Goal: Information Seeking & Learning: Find specific fact

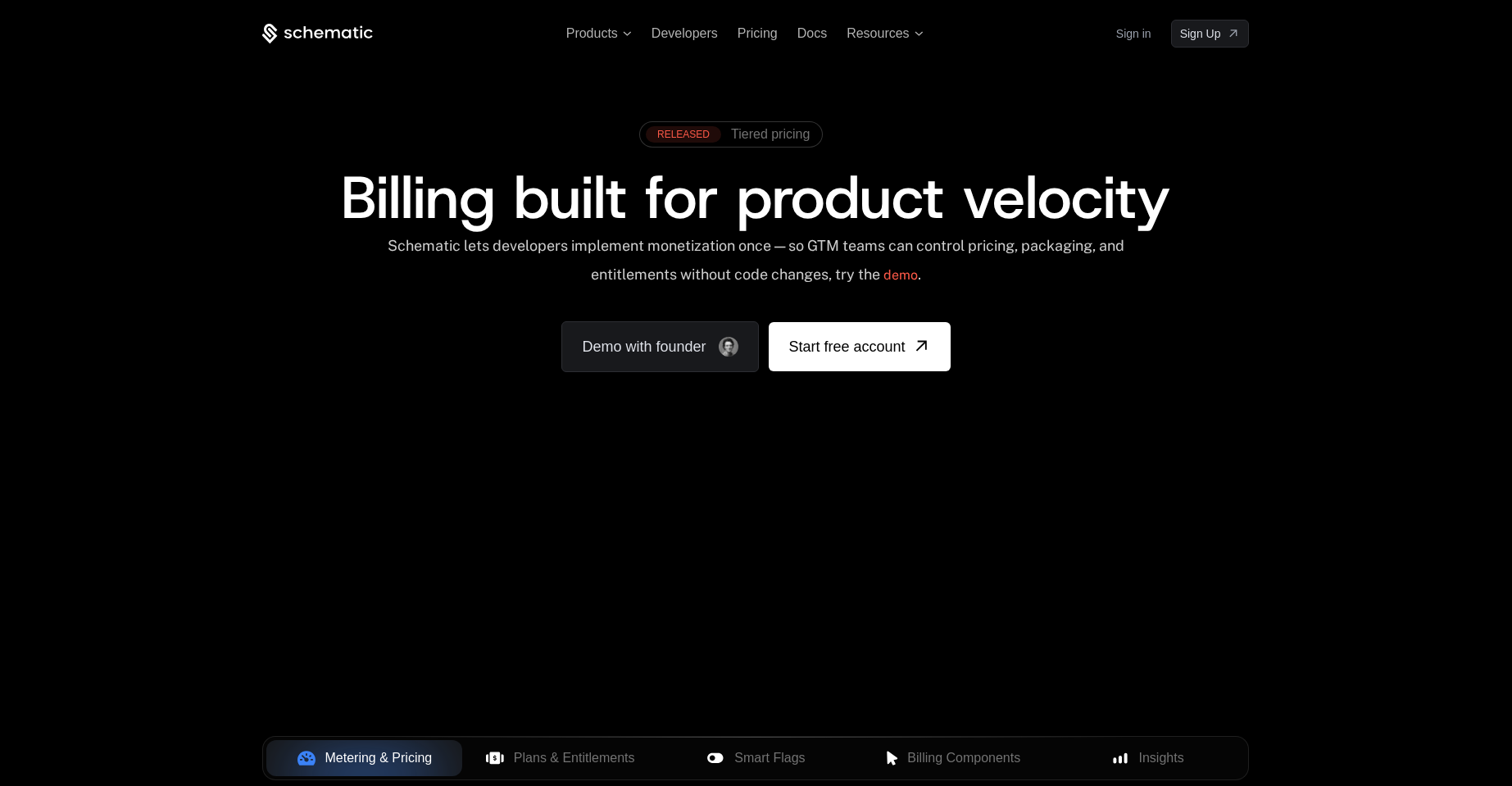
click at [1126, 29] on link "Sign in" at bounding box center [1133, 34] width 35 height 26
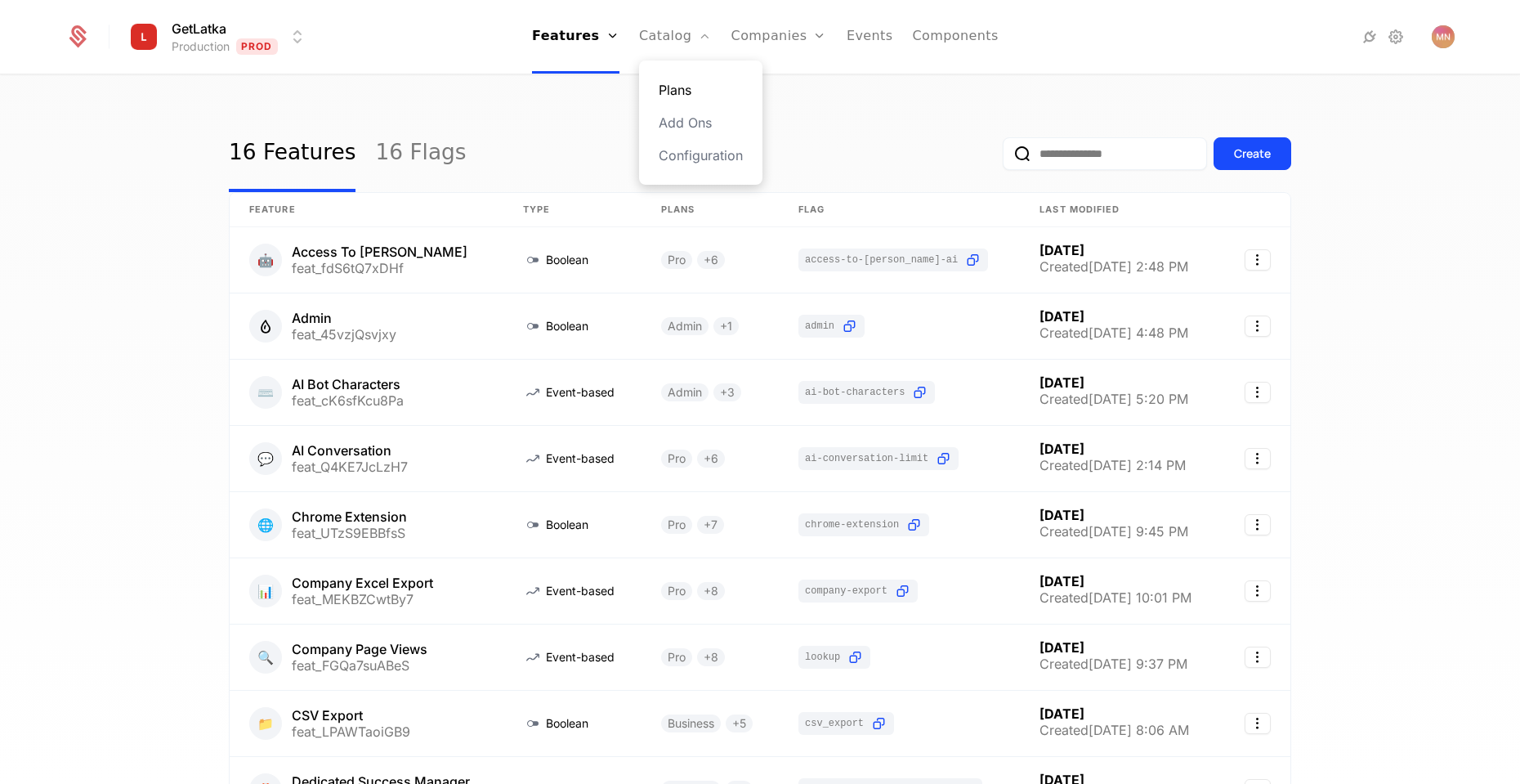
click at [687, 90] on link "Plans" at bounding box center [701, 90] width 84 height 20
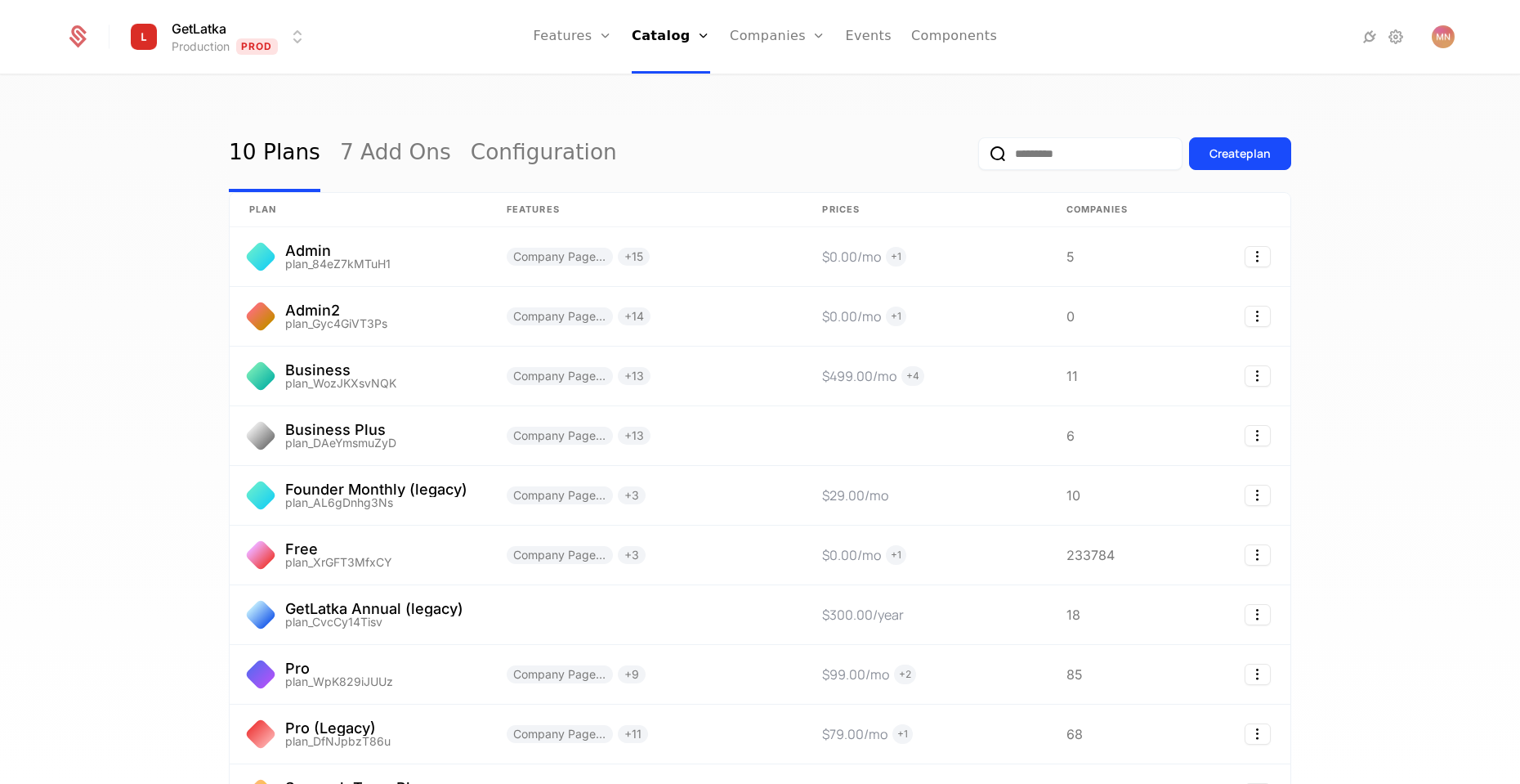
click at [301, 40] on html "GetLatka Production Prod Features Features Flags Catalog Plans Add Ons Configur…" at bounding box center [760, 392] width 1520 height 784
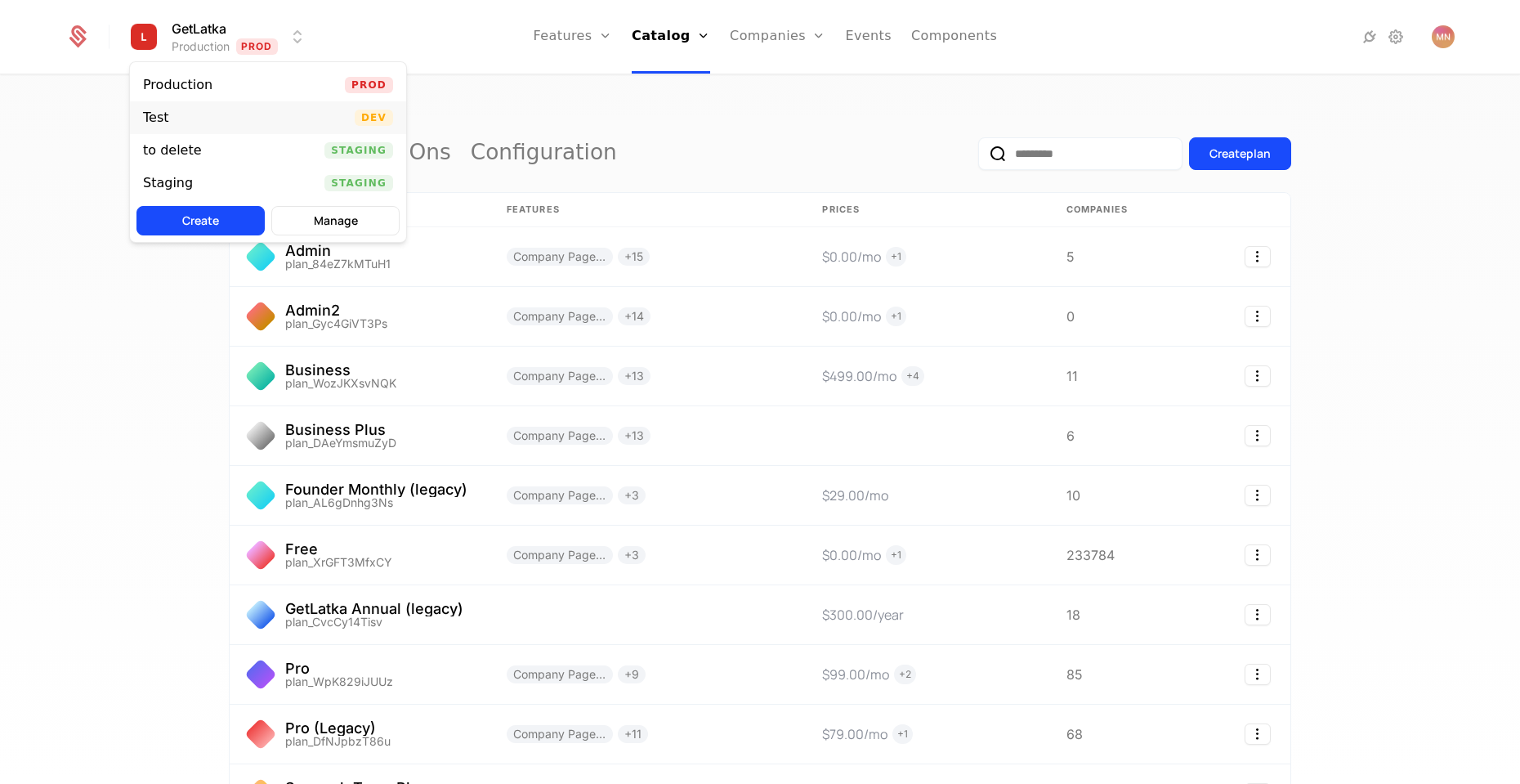
click at [299, 114] on div "Test Dev" at bounding box center [268, 118] width 276 height 33
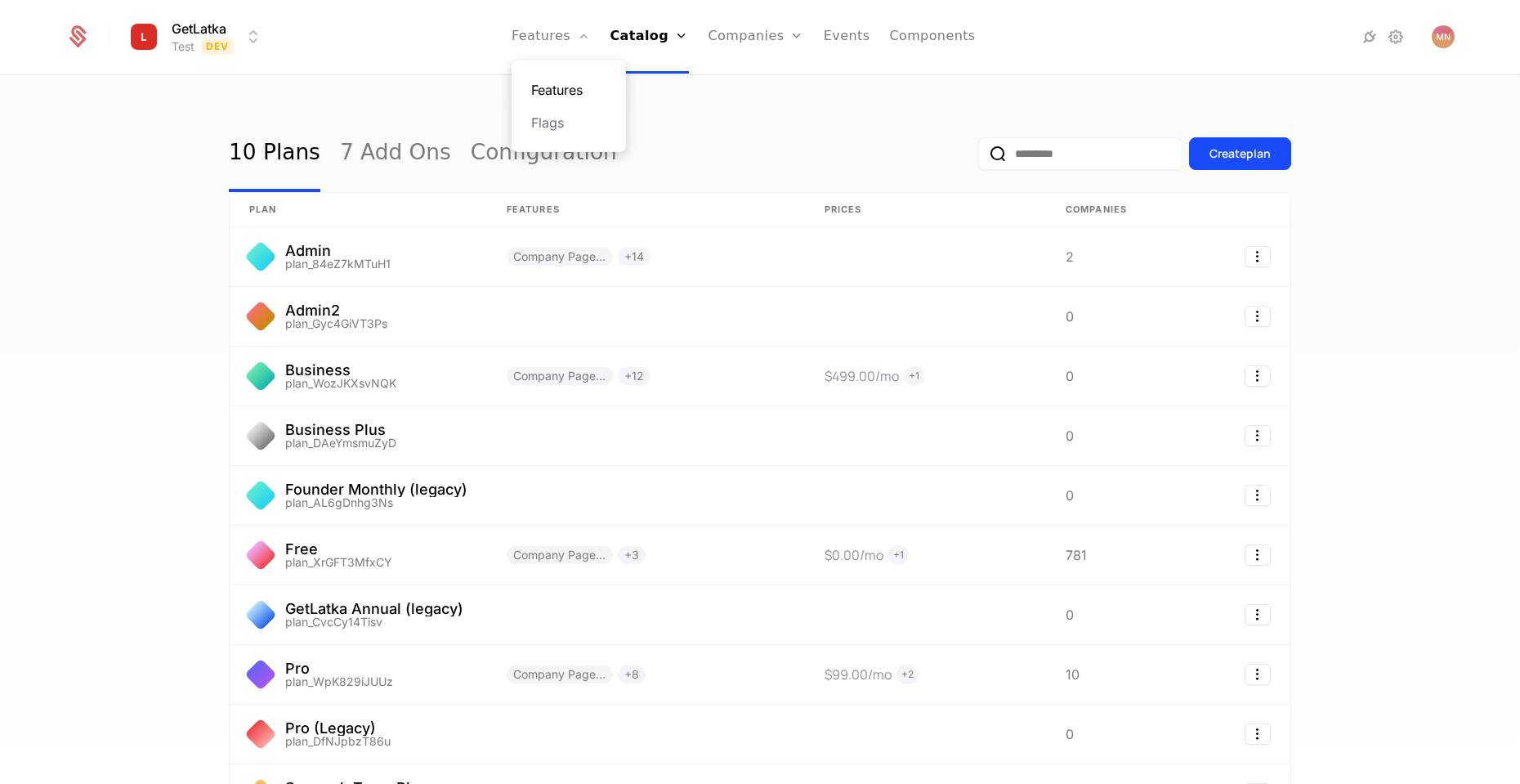
click at [565, 93] on link "Features" at bounding box center [568, 90] width 75 height 20
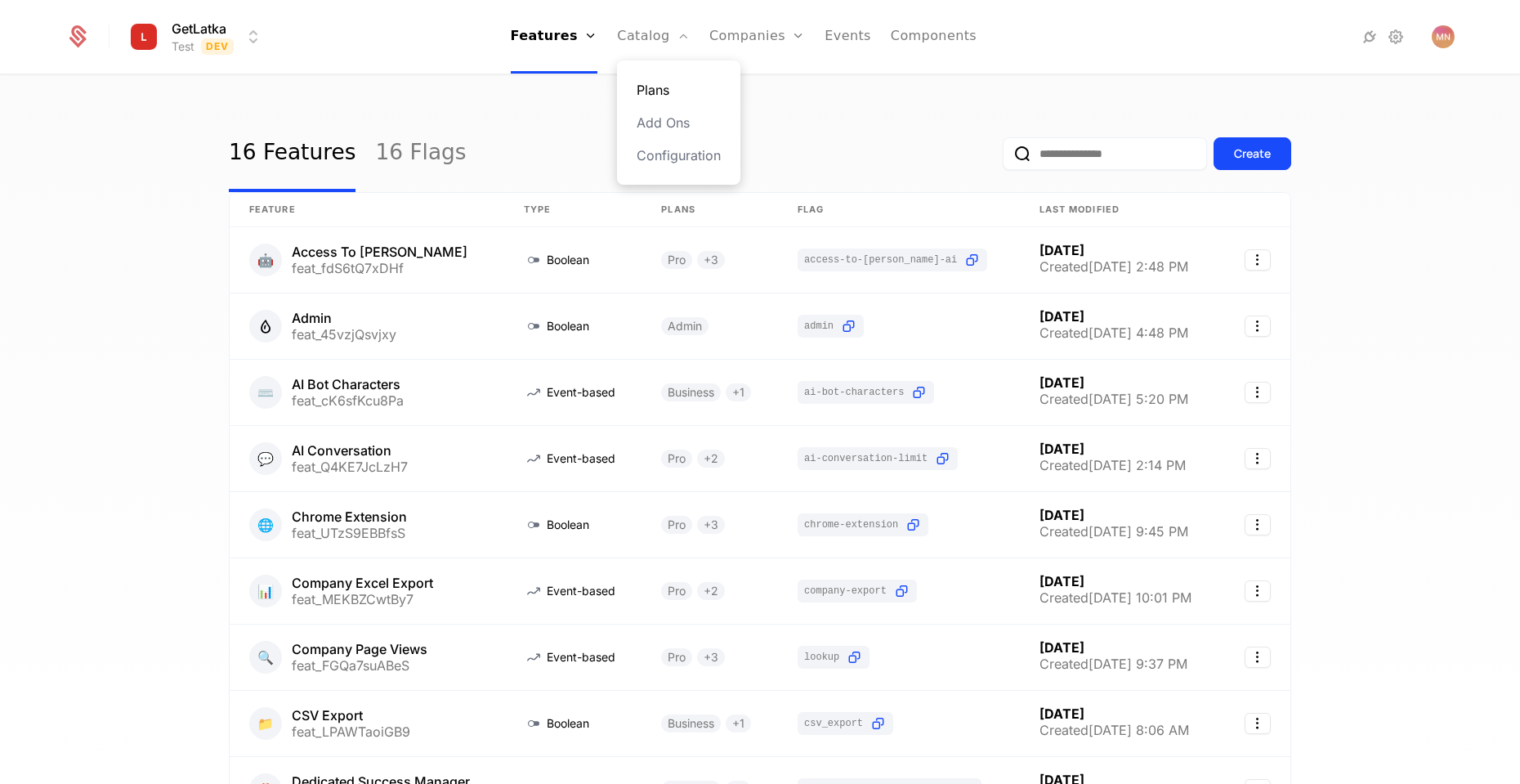
click at [648, 89] on link "Plans" at bounding box center [679, 90] width 84 height 20
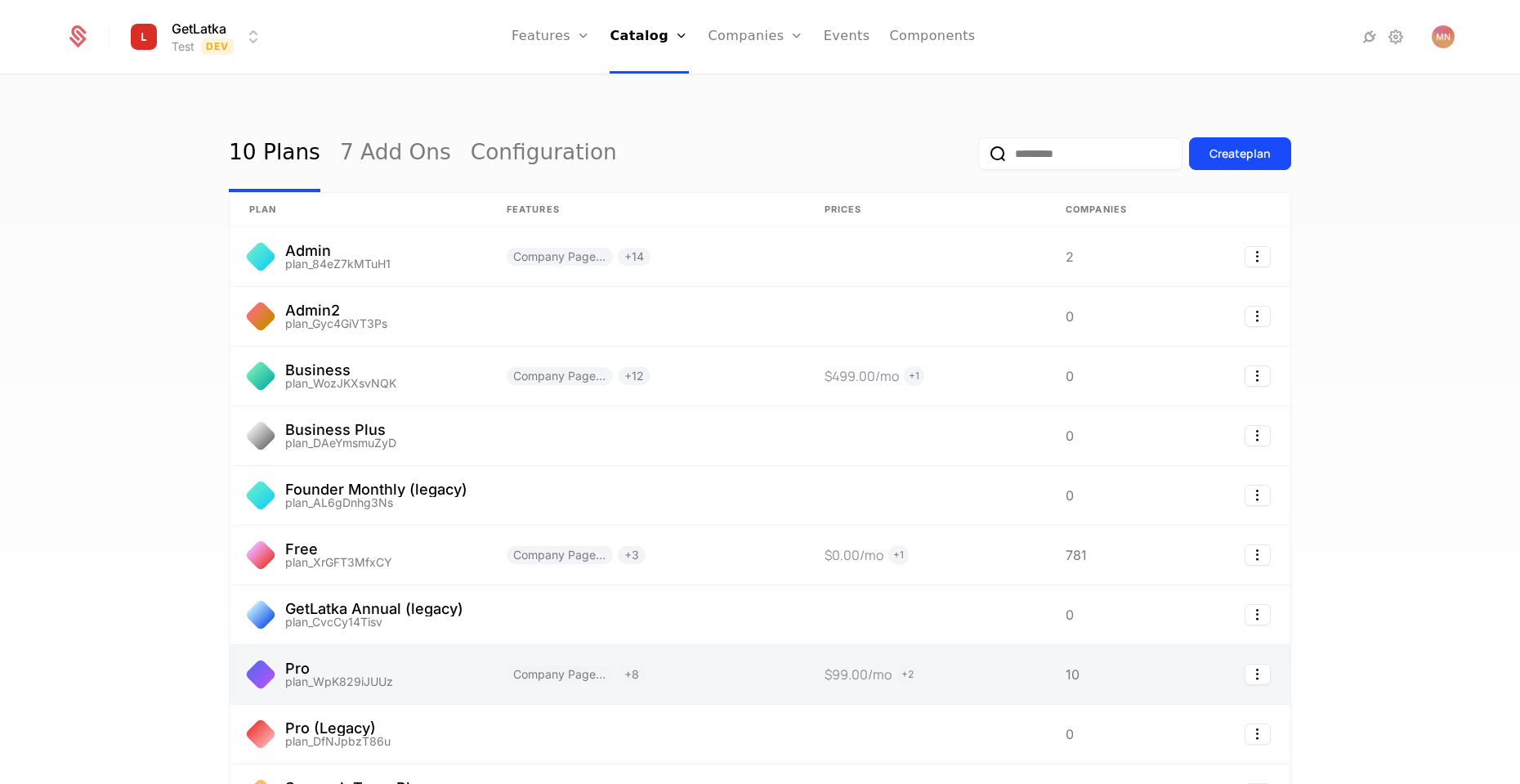
click at [437, 676] on link at bounding box center [358, 674] width 257 height 59
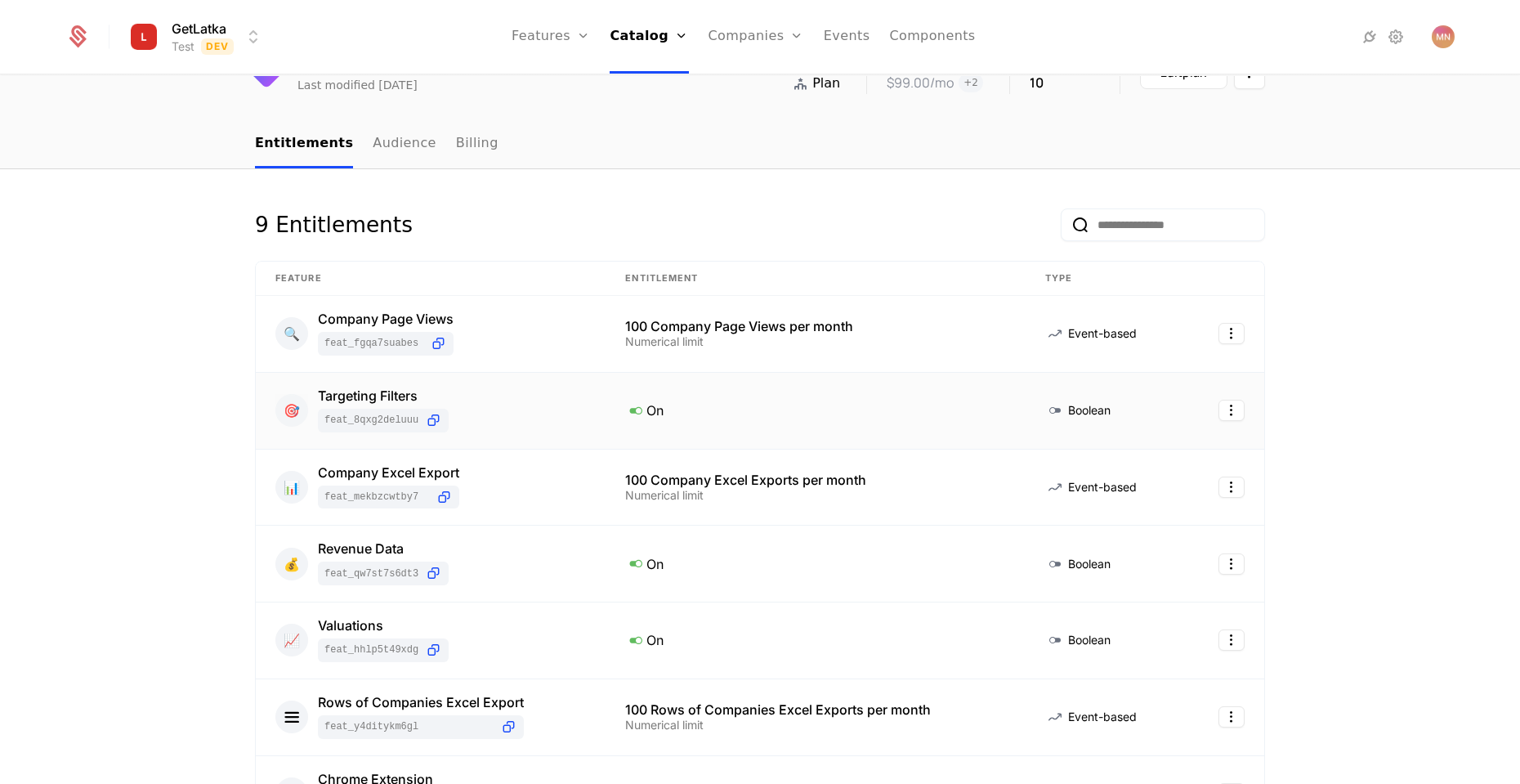
scroll to position [44, 0]
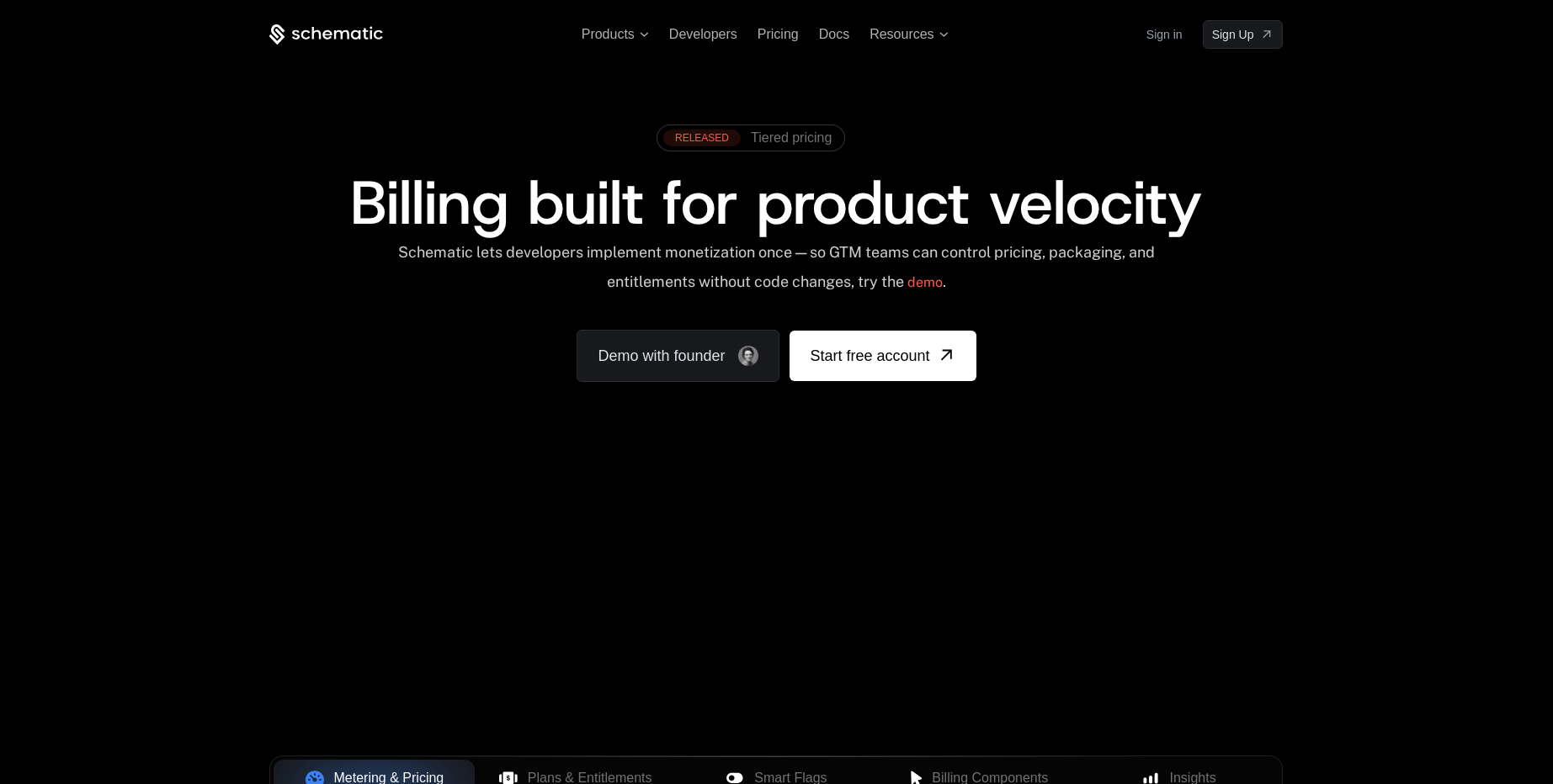
click at [1163, 26] on link "Sign in" at bounding box center [1164, 35] width 36 height 27
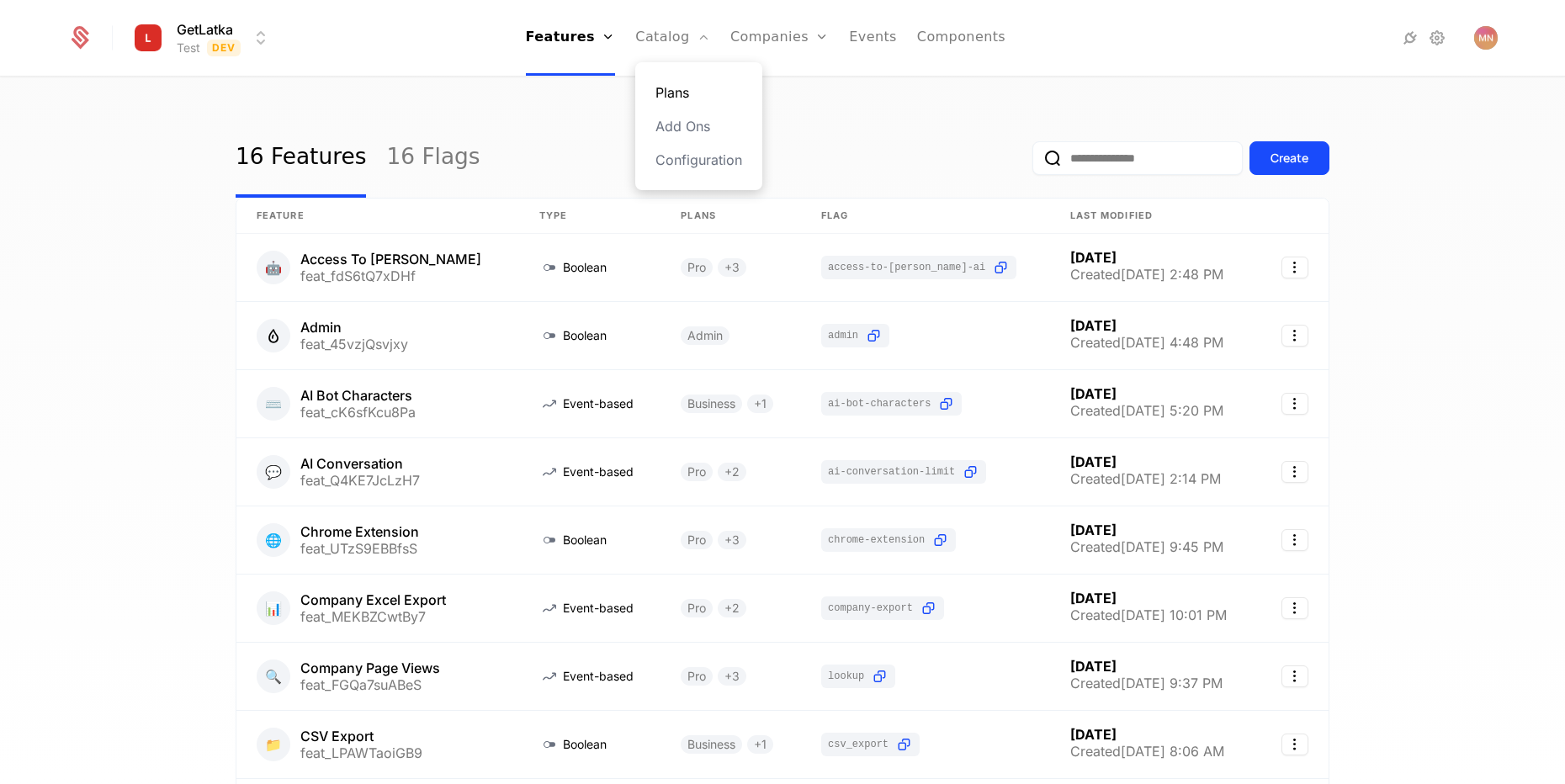
click at [680, 89] on link "Plans" at bounding box center [699, 92] width 87 height 20
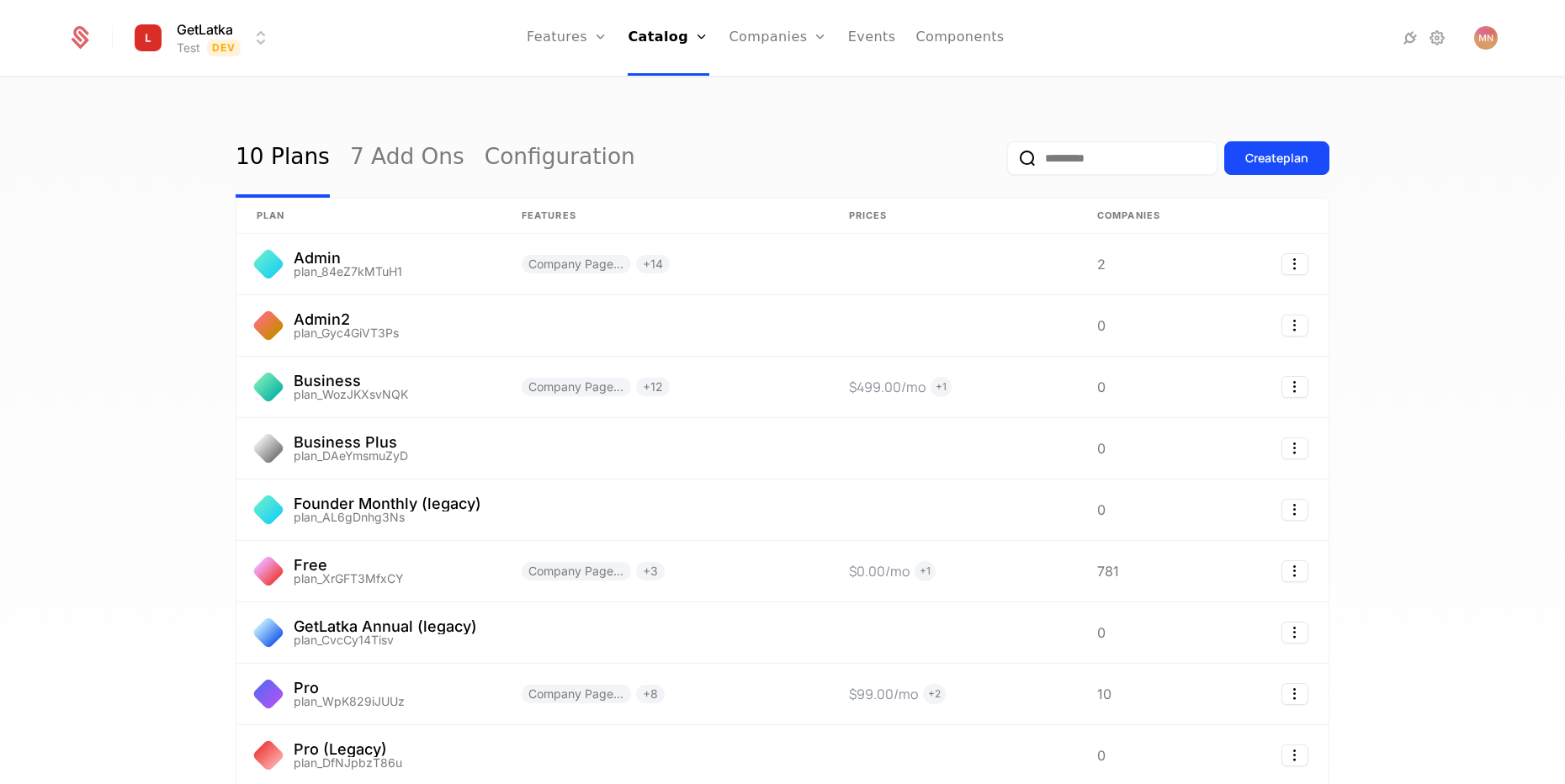
scroll to position [101, 0]
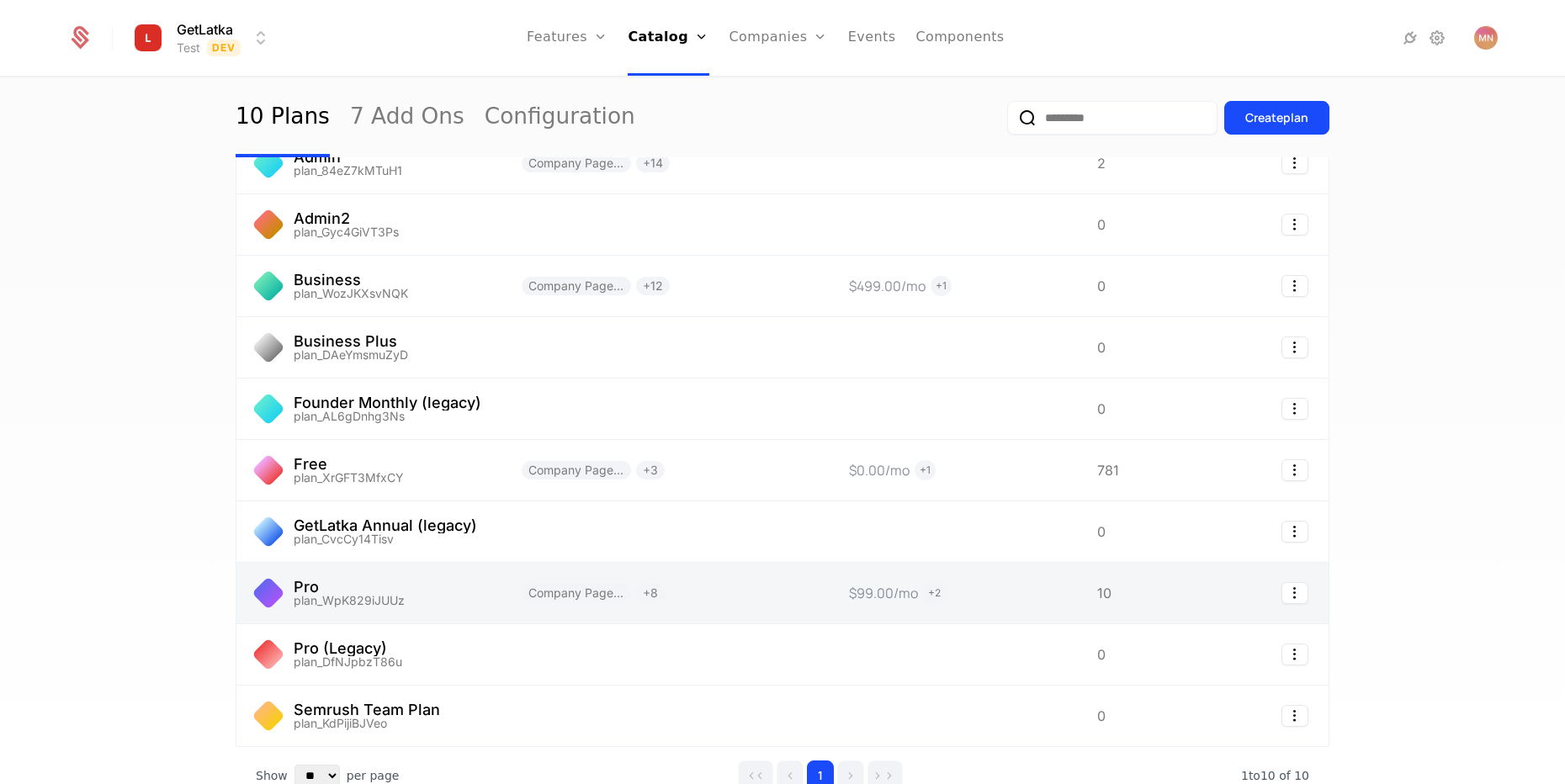
click at [322, 585] on link at bounding box center [369, 593] width 265 height 60
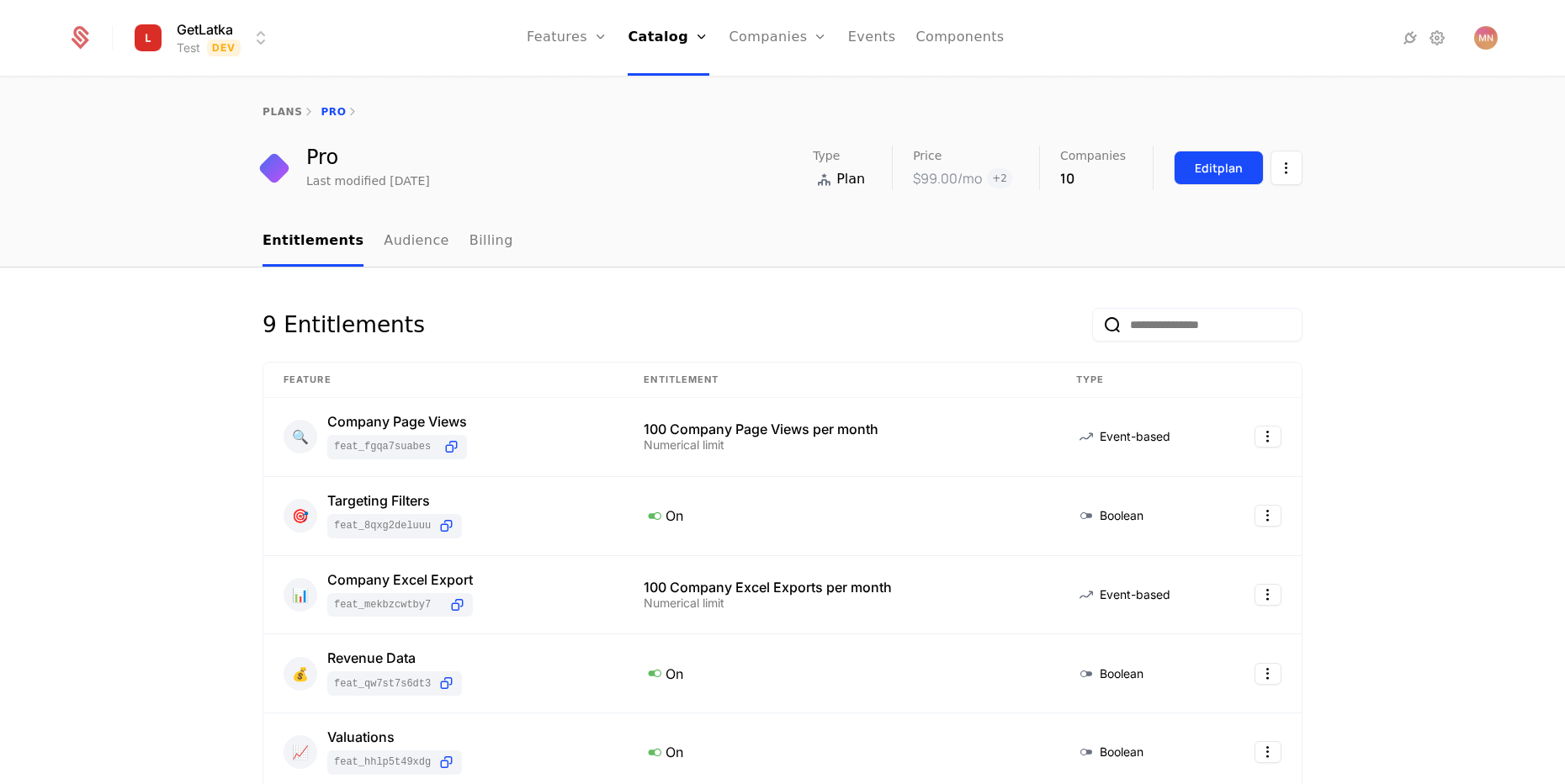
click at [1193, 179] on button "Edit plan" at bounding box center [1219, 167] width 90 height 35
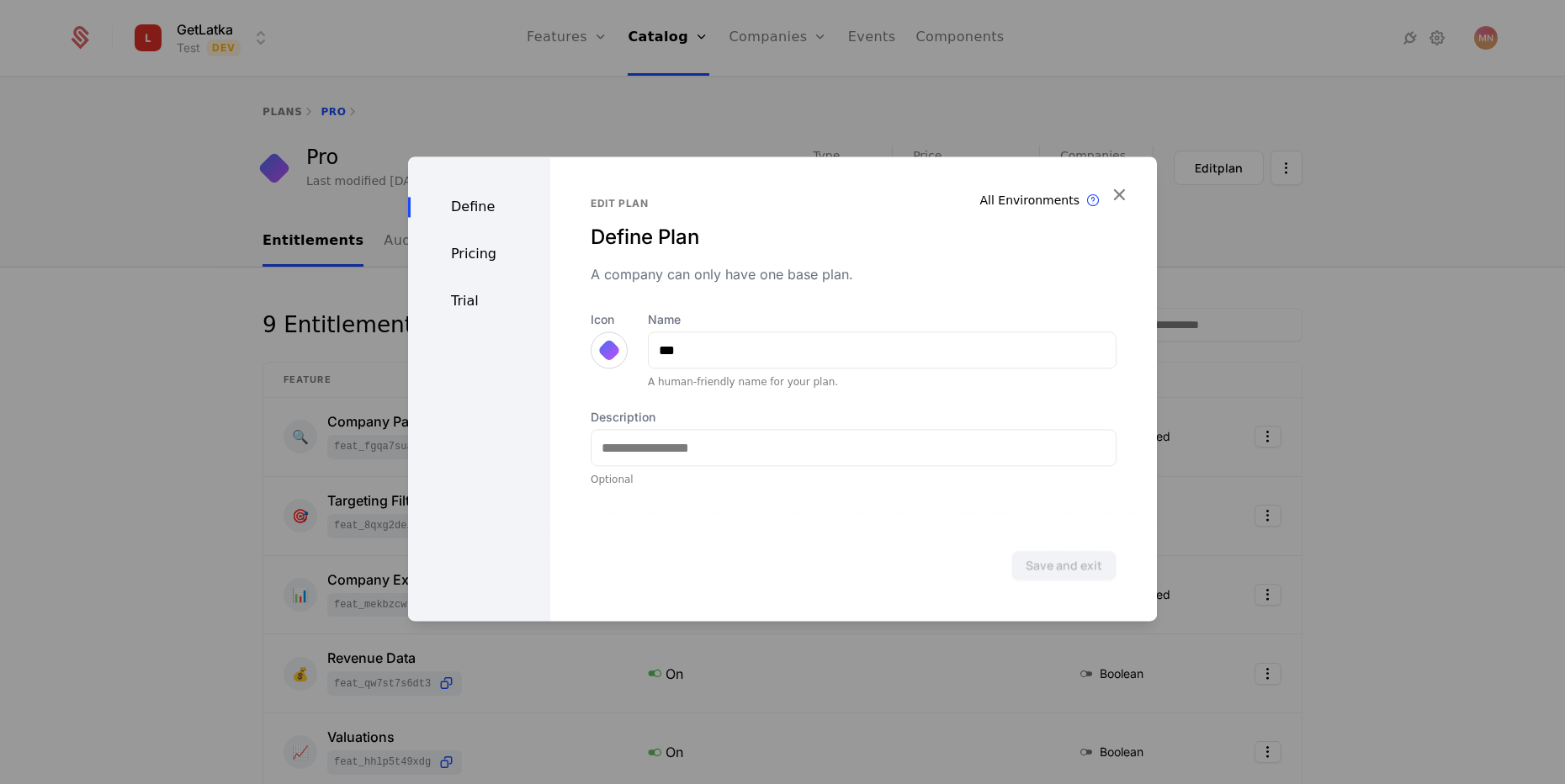
click at [1327, 194] on div at bounding box center [782, 392] width 1565 height 784
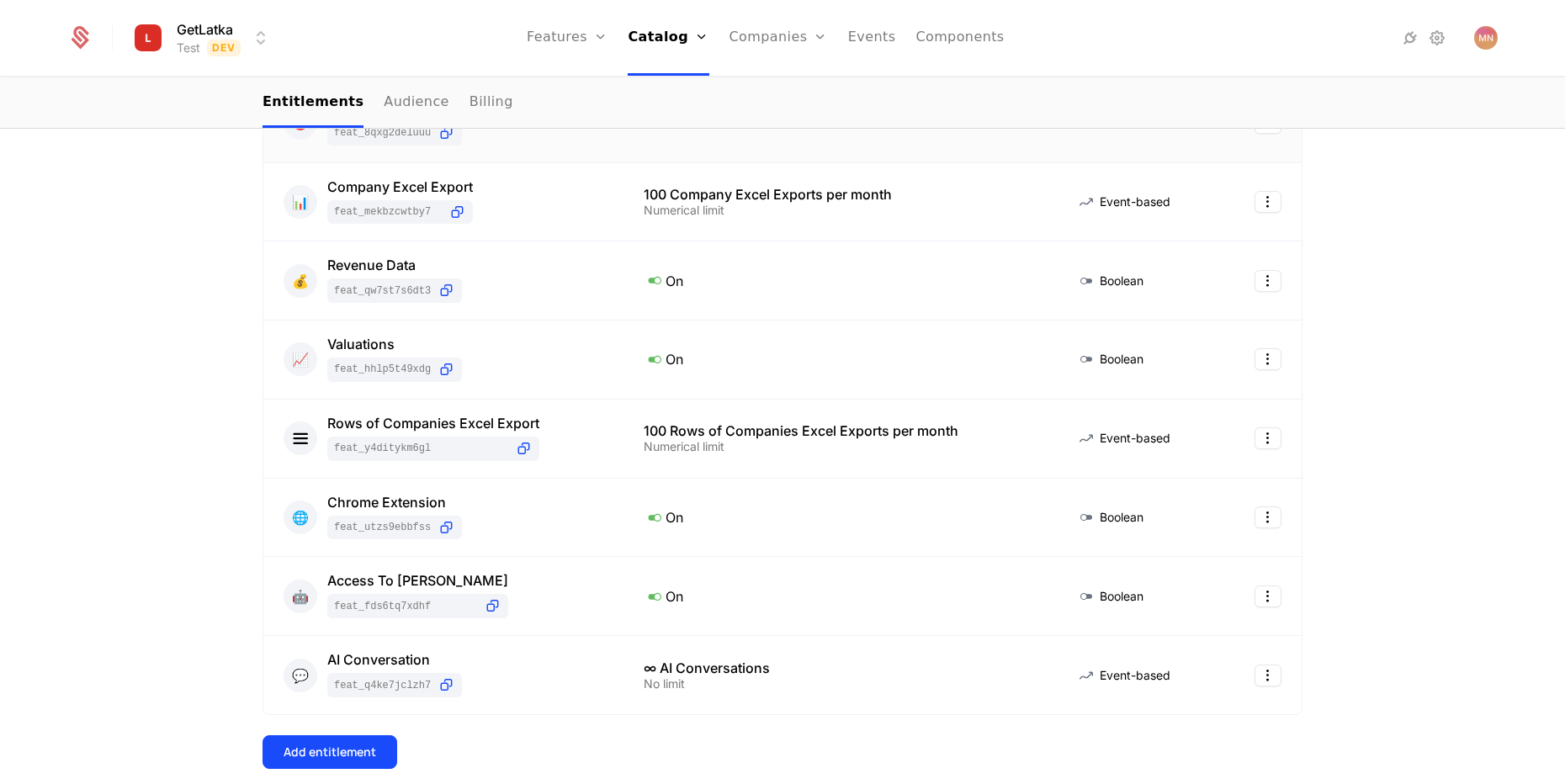
scroll to position [404, 0]
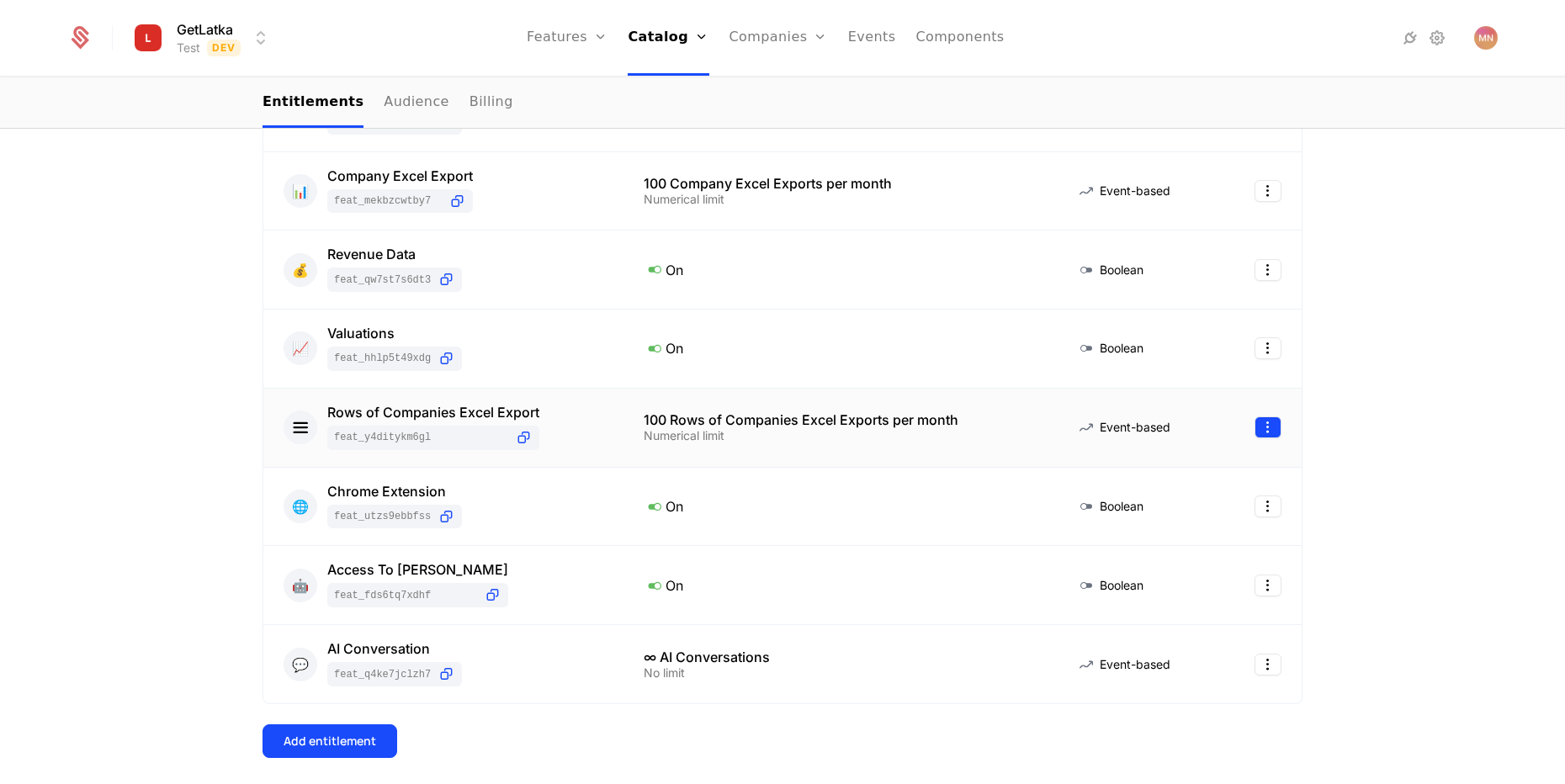
click at [1266, 428] on html "GetLatka Test Dev Features Features Flags Catalog Plans Add Ons Configuration C…" at bounding box center [782, 392] width 1565 height 784
click at [1174, 516] on div "Edit" at bounding box center [1191, 508] width 128 height 24
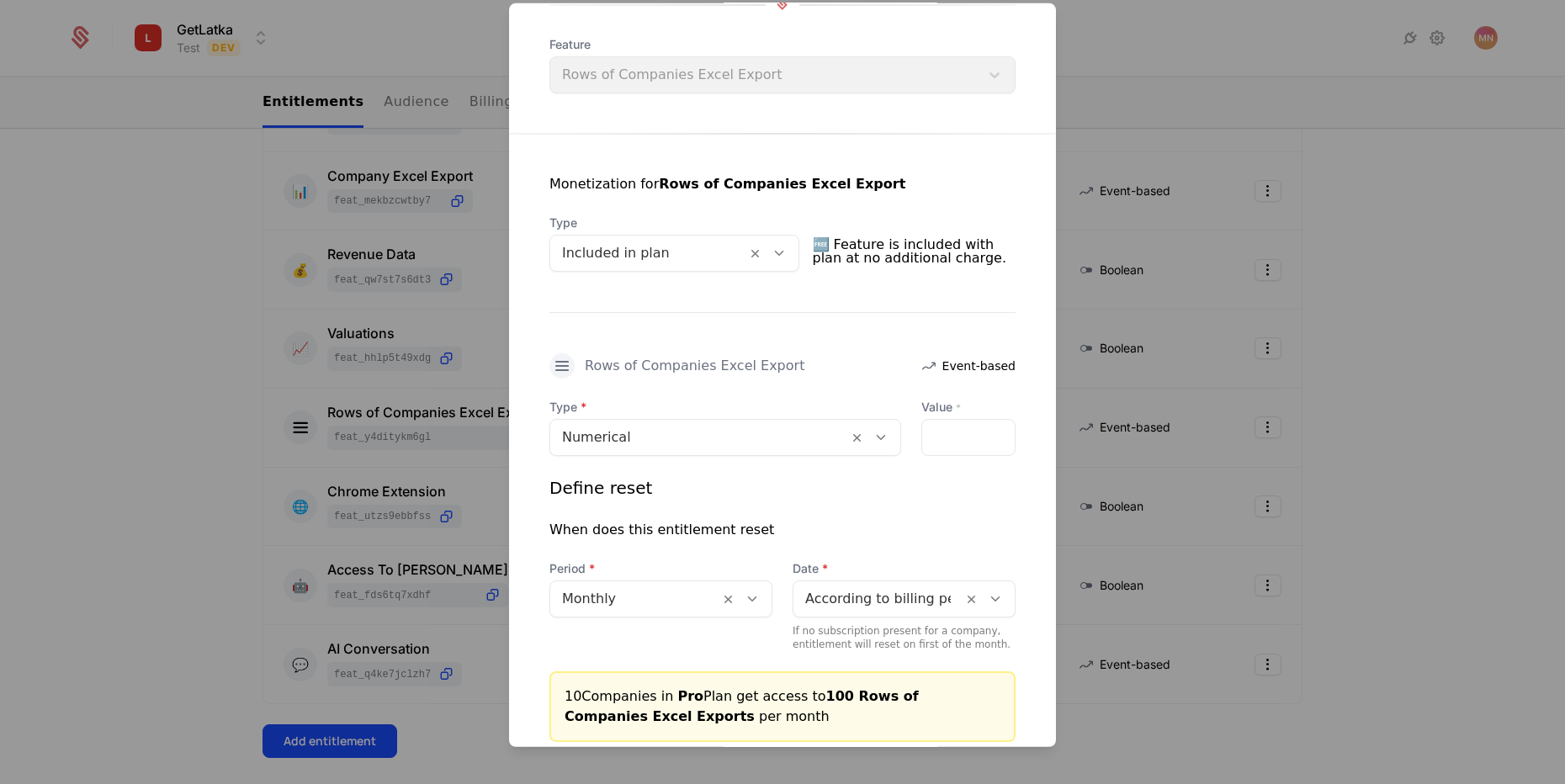
scroll to position [303, 0]
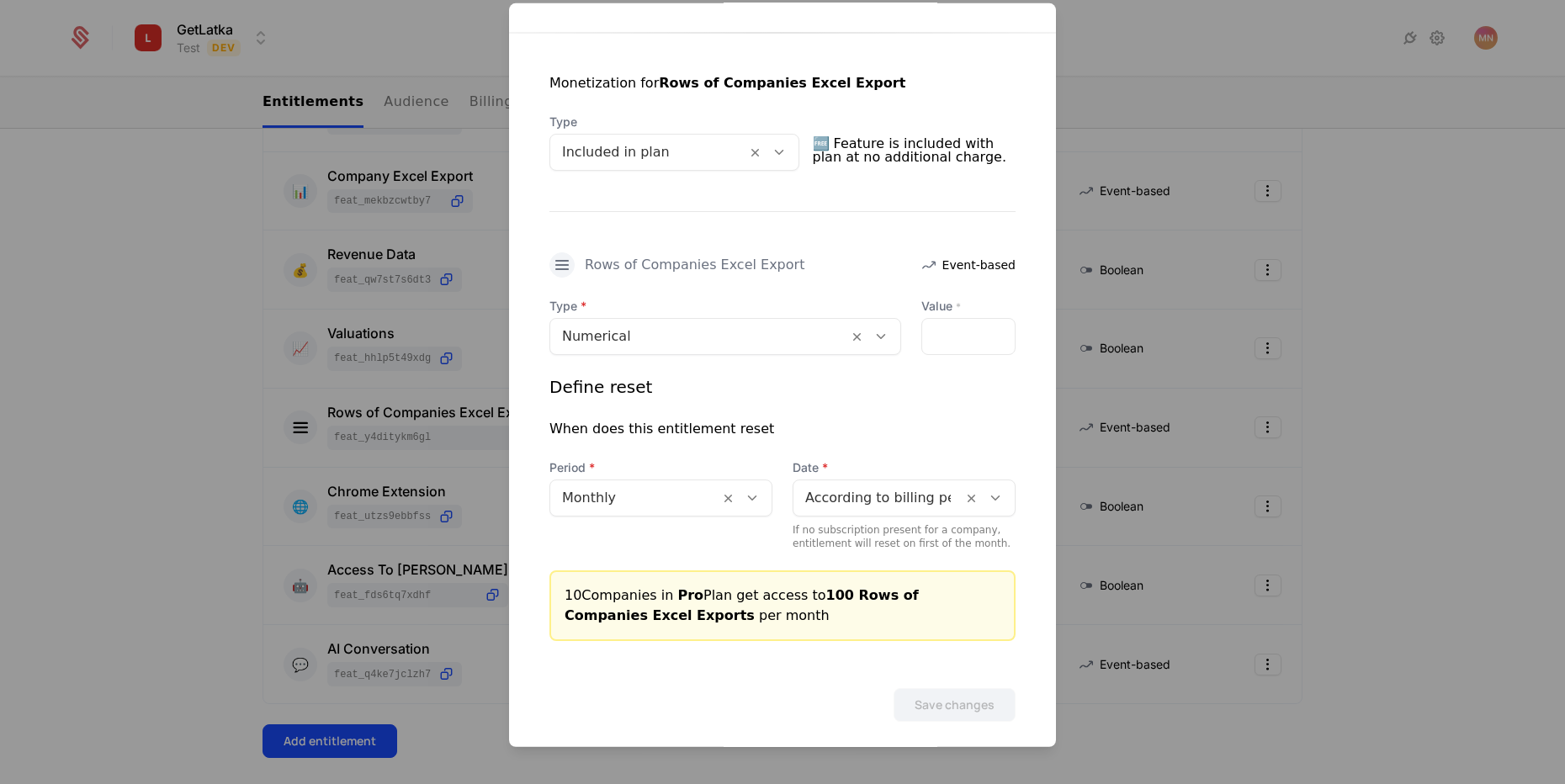
click at [90, 510] on div at bounding box center [782, 392] width 1565 height 784
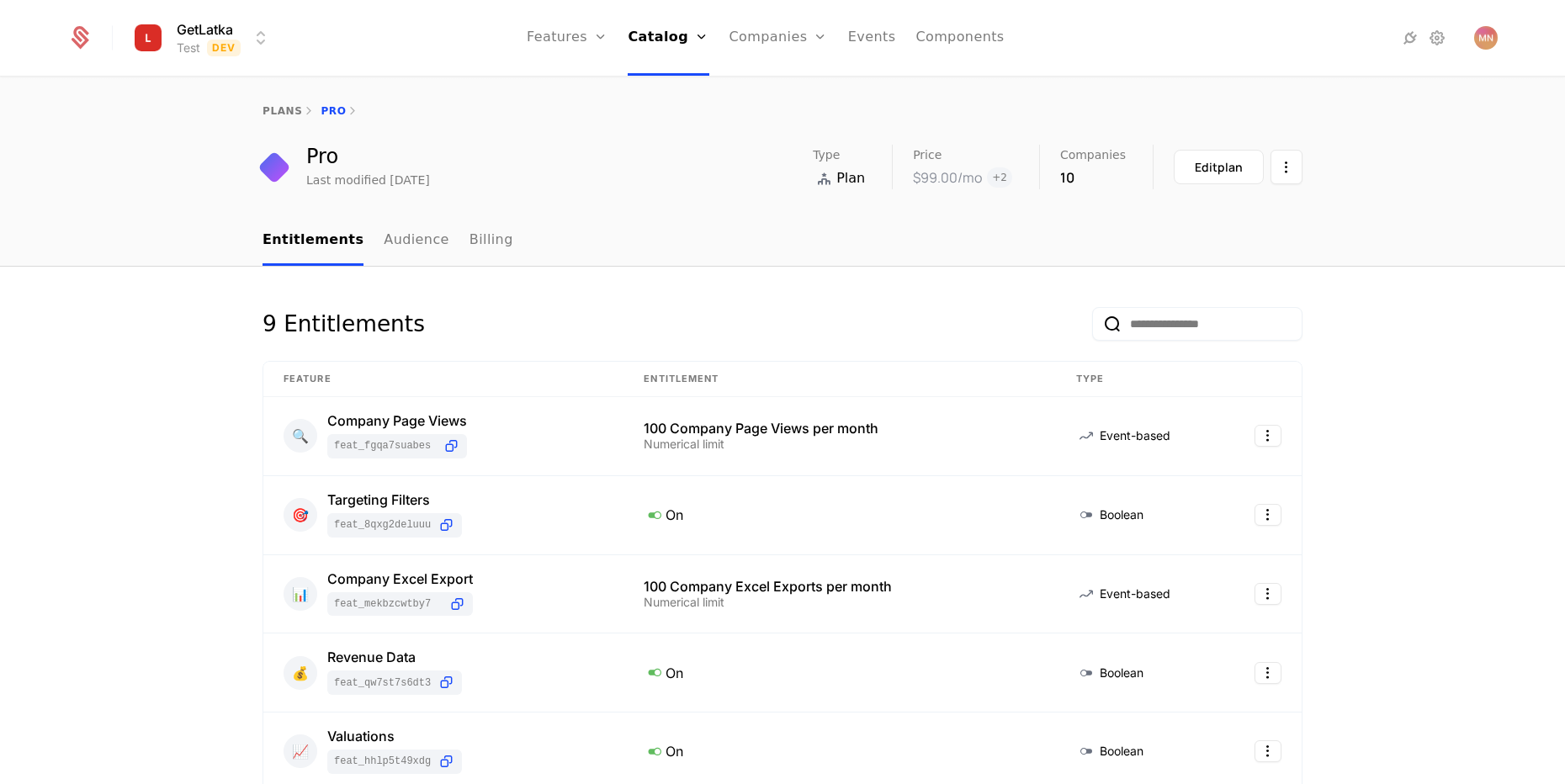
scroll to position [0, 0]
click at [56, 376] on div "9 Entitlements Feature Entitlement Type 🔍 Company Page Views feat_FGQa7suABeS 1…" at bounding box center [782, 762] width 1565 height 989
click at [270, 107] on link "plans" at bounding box center [282, 112] width 40 height 12
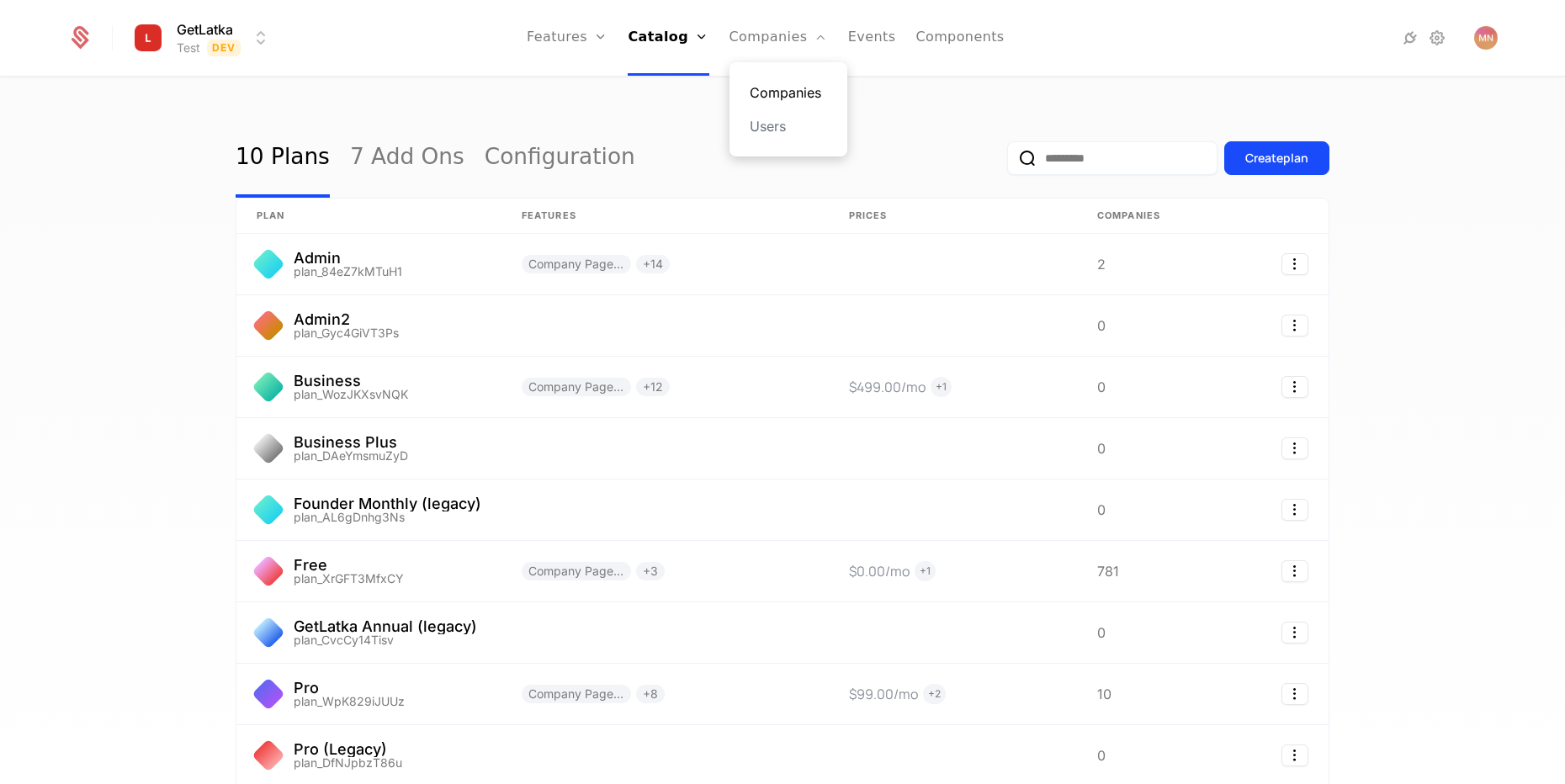
click at [773, 93] on link "Companies" at bounding box center [788, 92] width 77 height 20
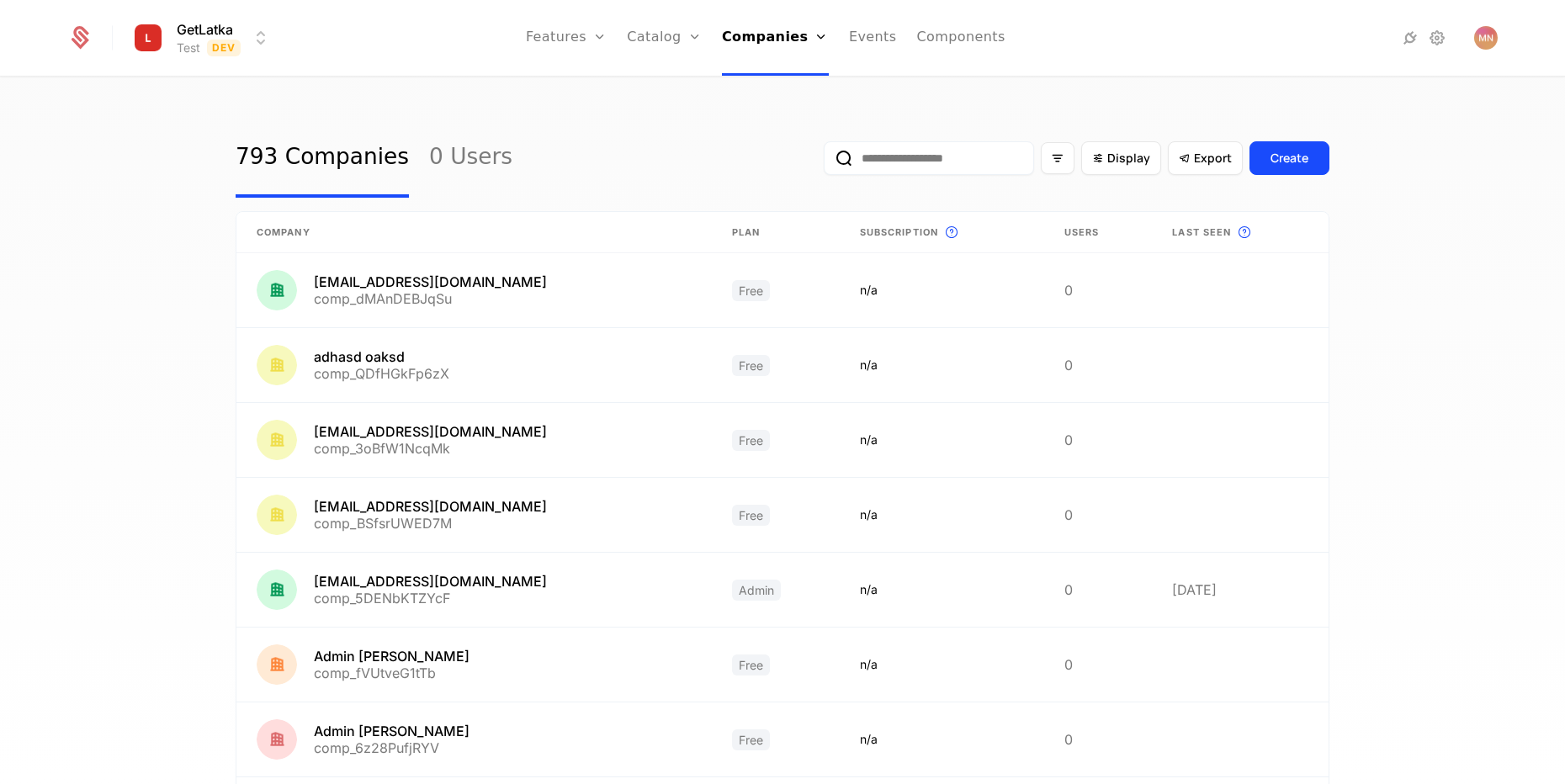
click at [930, 159] on input "email" at bounding box center [929, 159] width 210 height 34
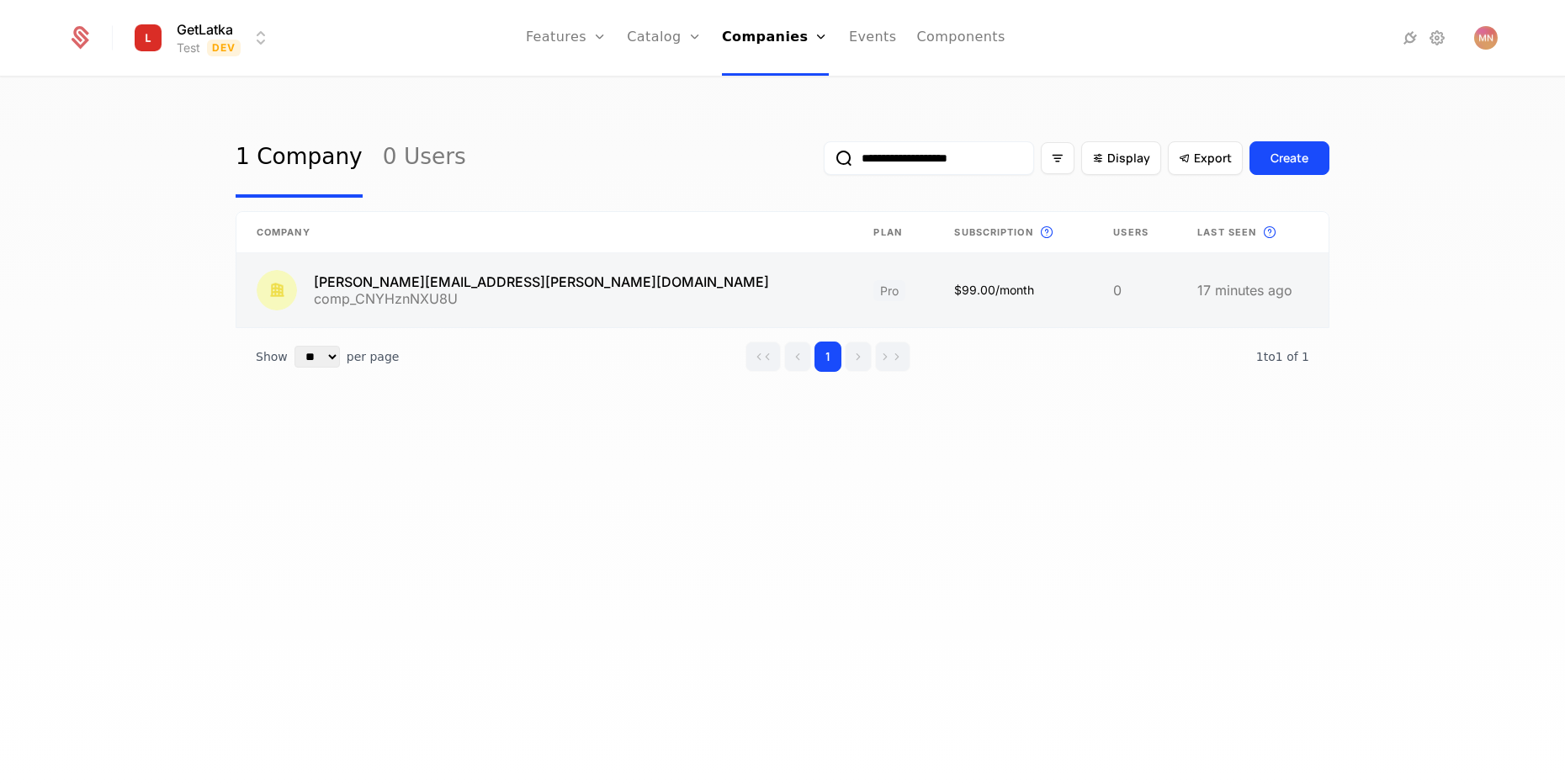
type input "**********"
click at [597, 299] on link at bounding box center [545, 291] width 617 height 74
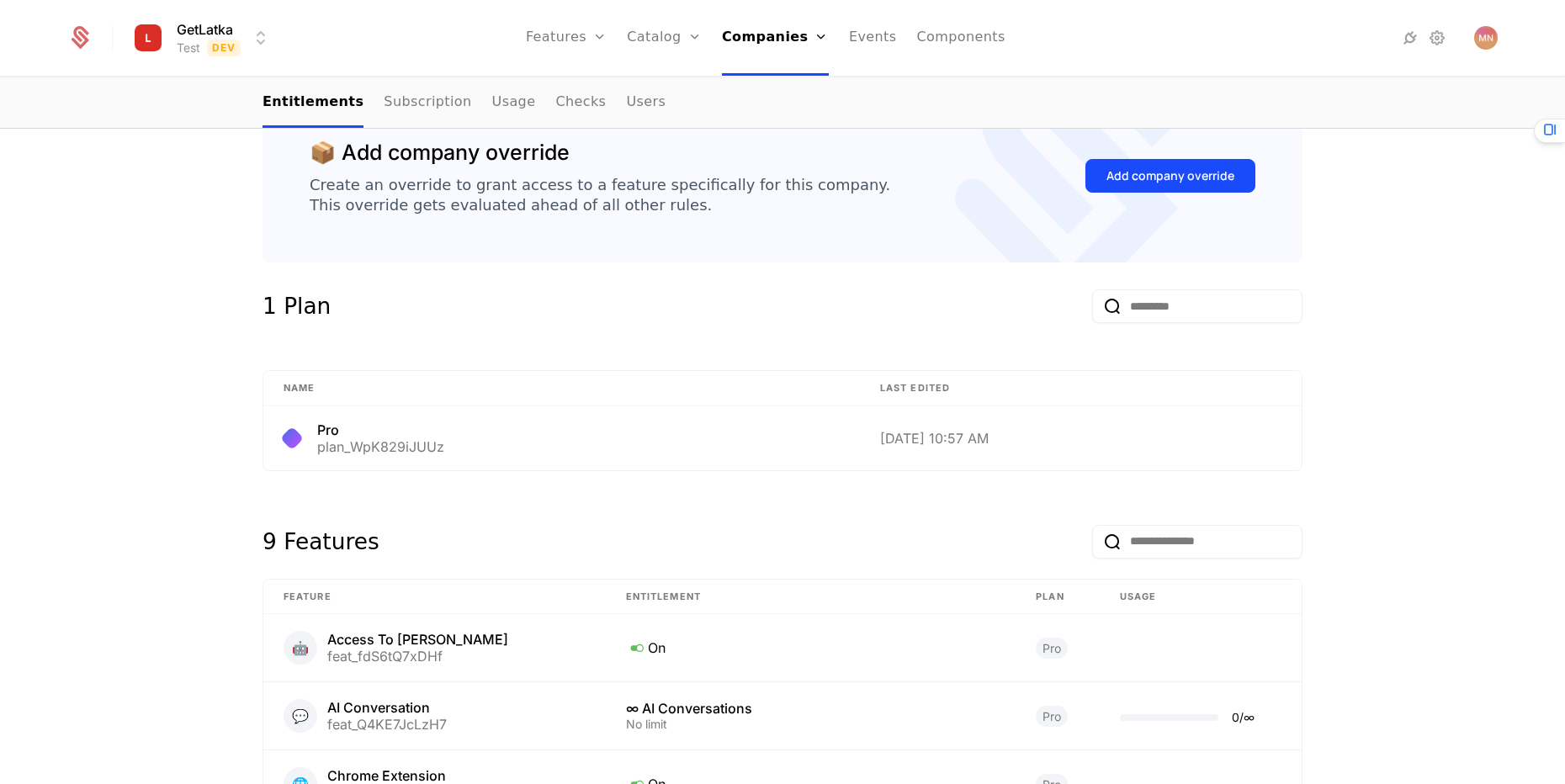
scroll to position [404, 0]
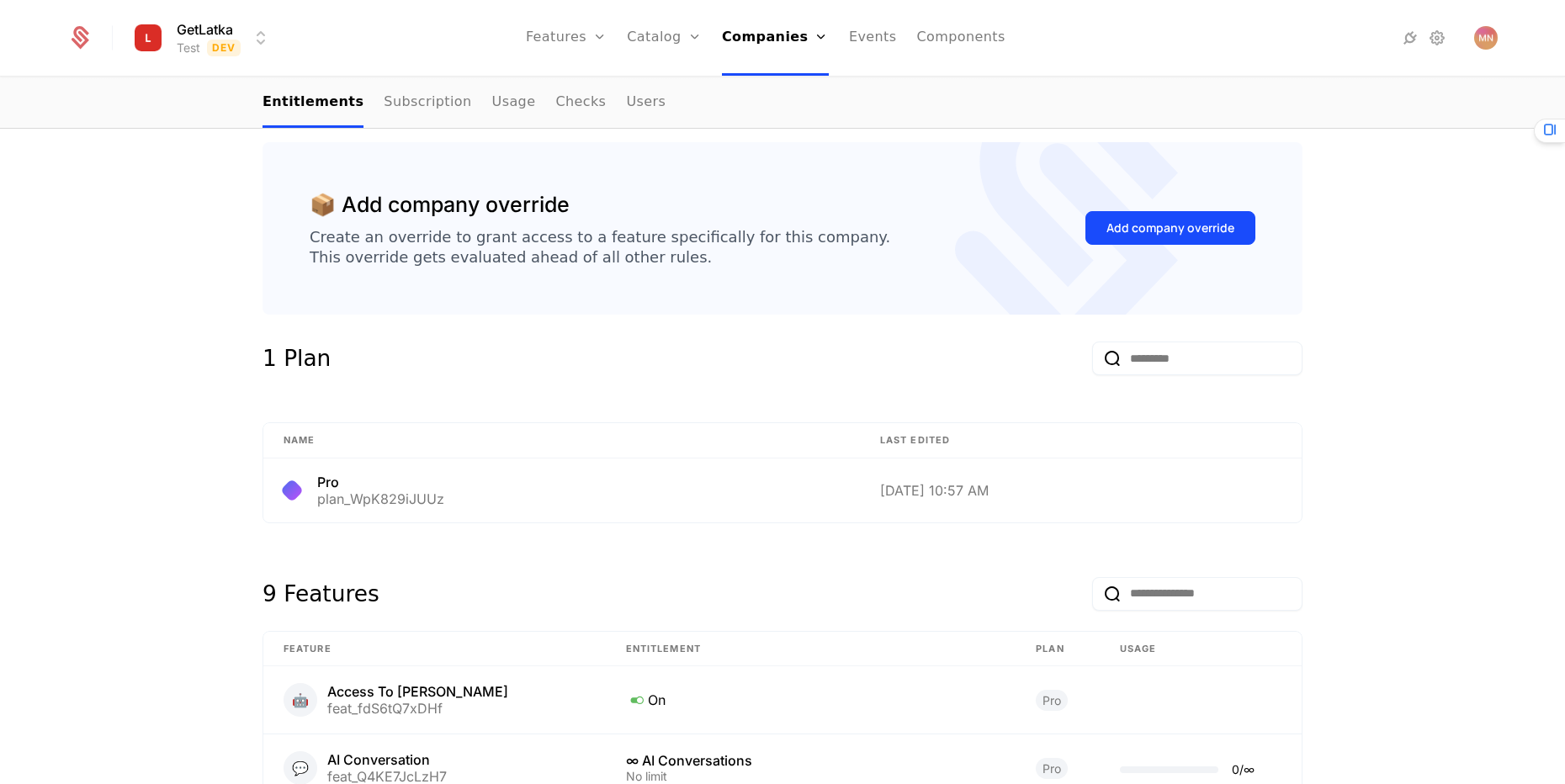
click at [1046, 58] on nav "Features Features Flags Catalog Plans Add Ons Configuration Companies Companies…" at bounding box center [765, 37] width 962 height 75
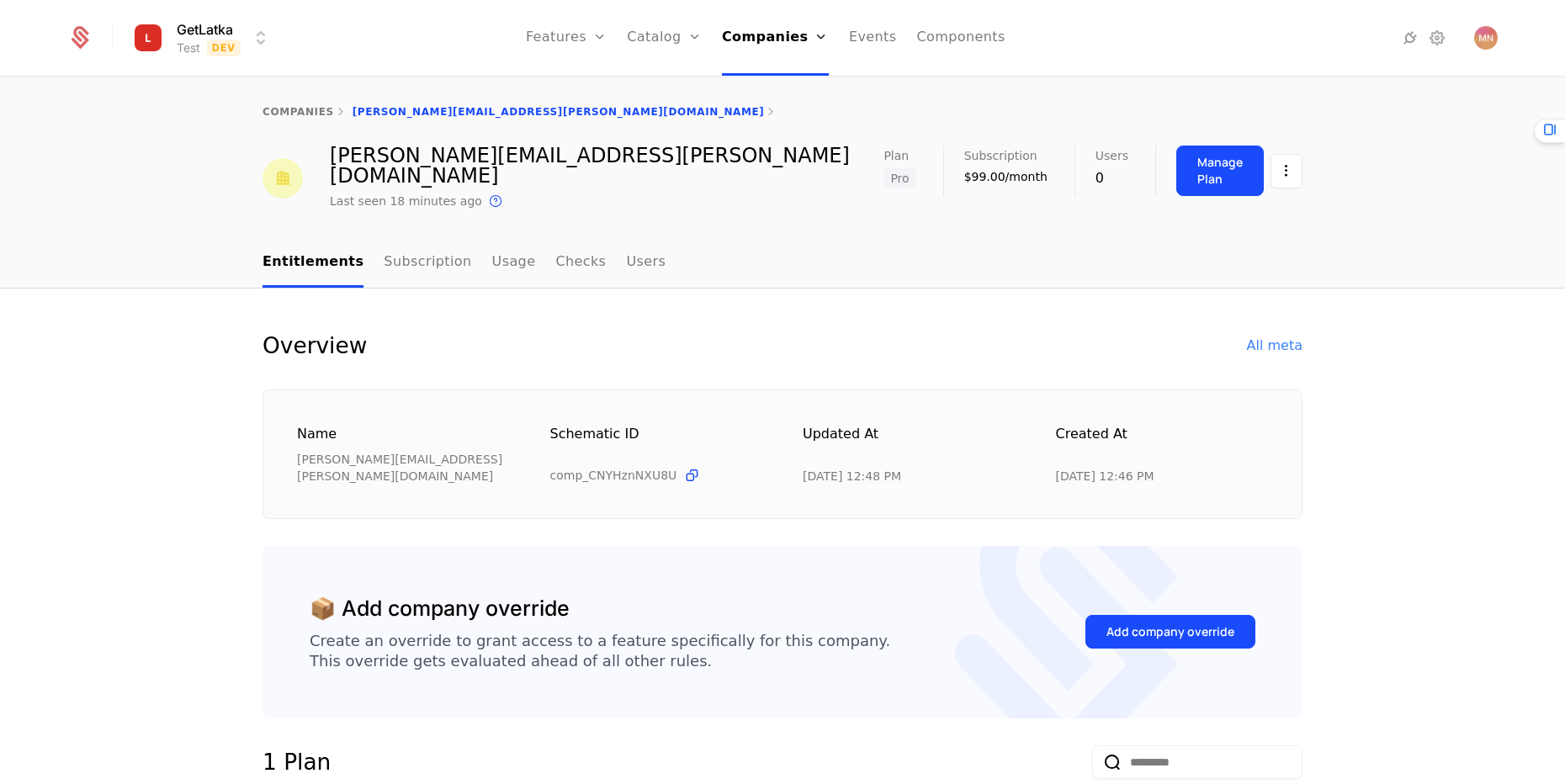
click at [485, 157] on div "mariusz.niemiec+temp01@widelab.co" at bounding box center [606, 166] width 554 height 41
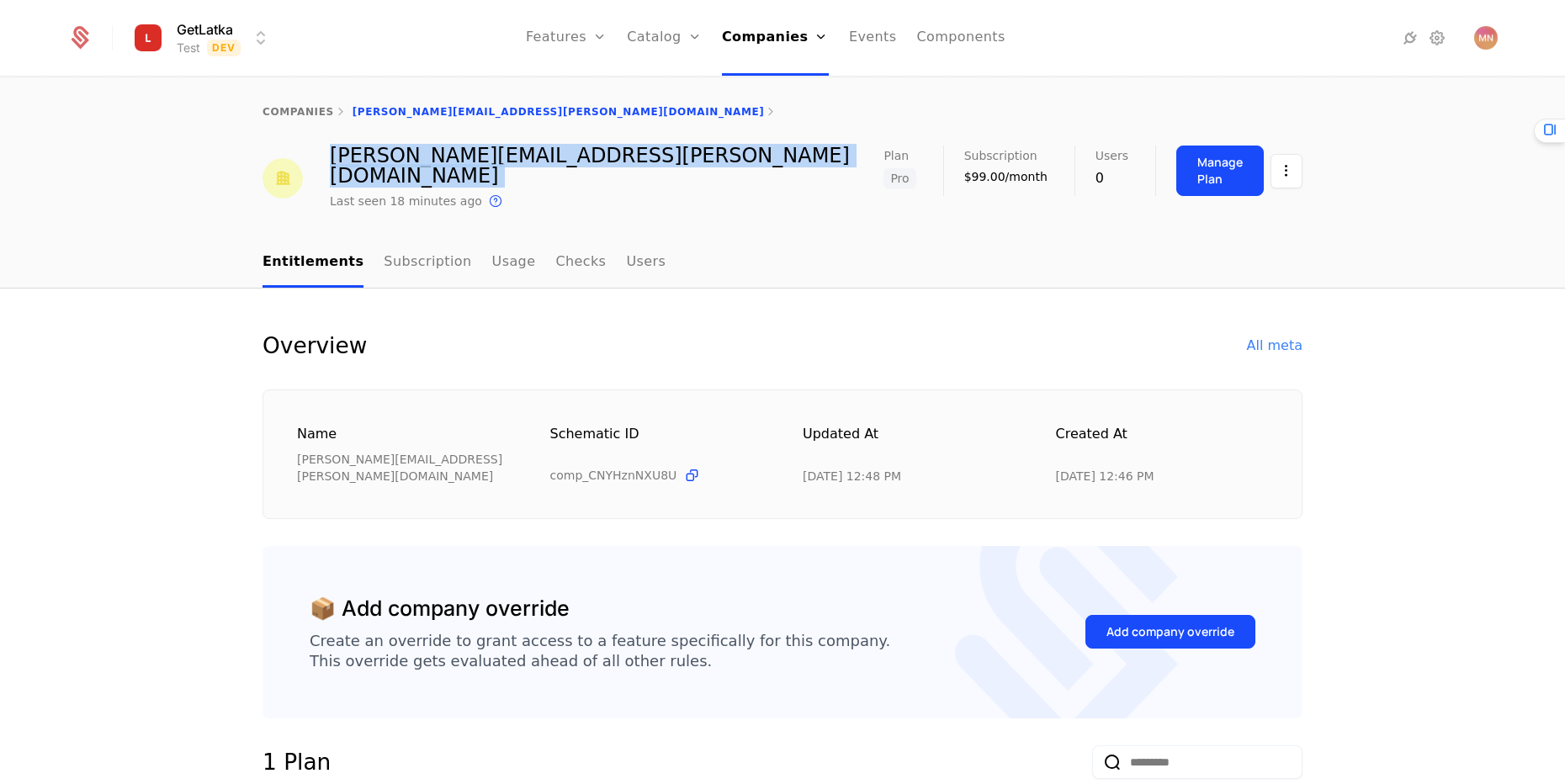
click at [485, 157] on div "mariusz.niemiec+temp01@widelab.co" at bounding box center [606, 166] width 554 height 41
copy div "mariusz.niemiec+temp01@widelab.co"
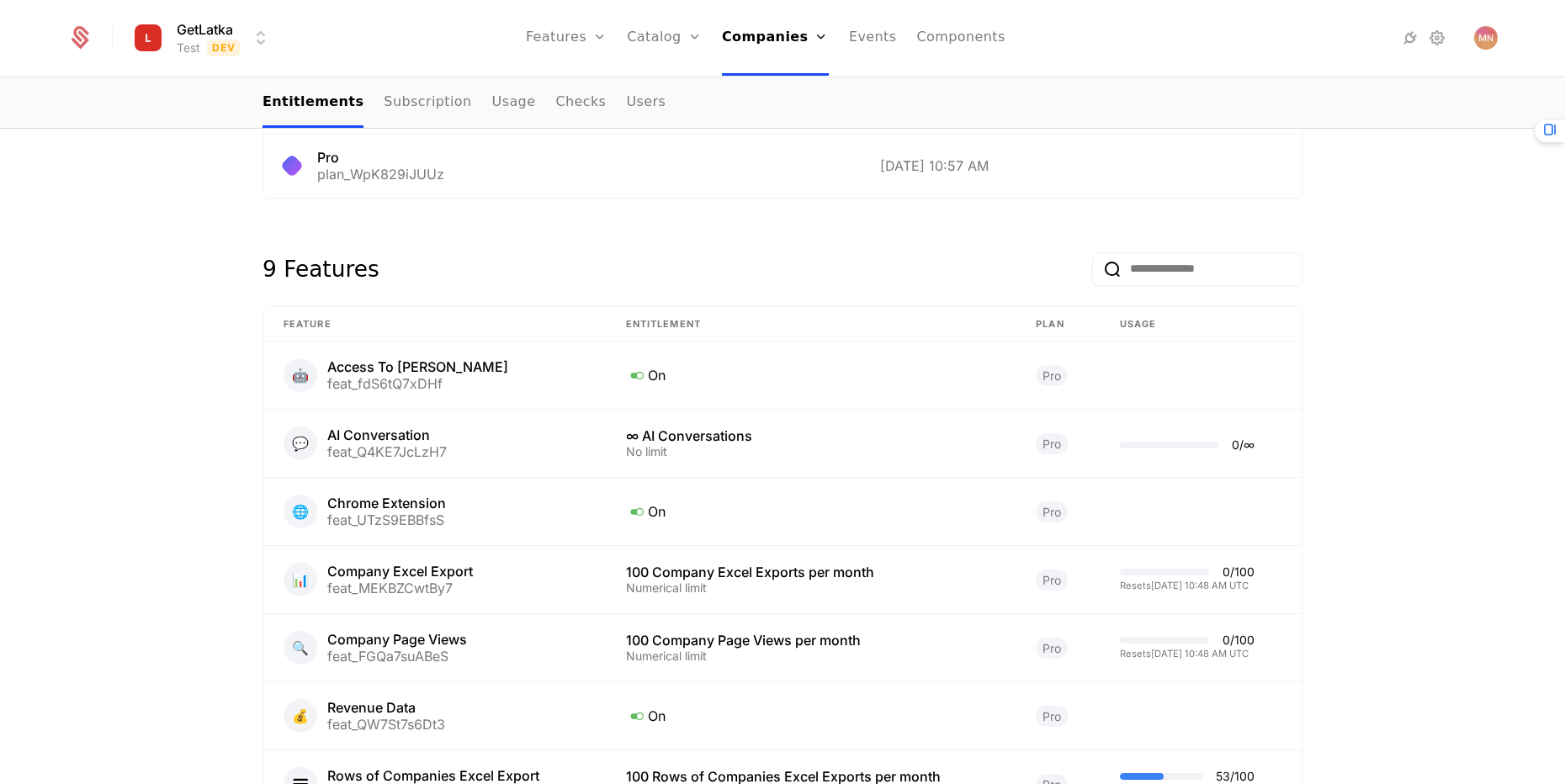
scroll to position [808, 0]
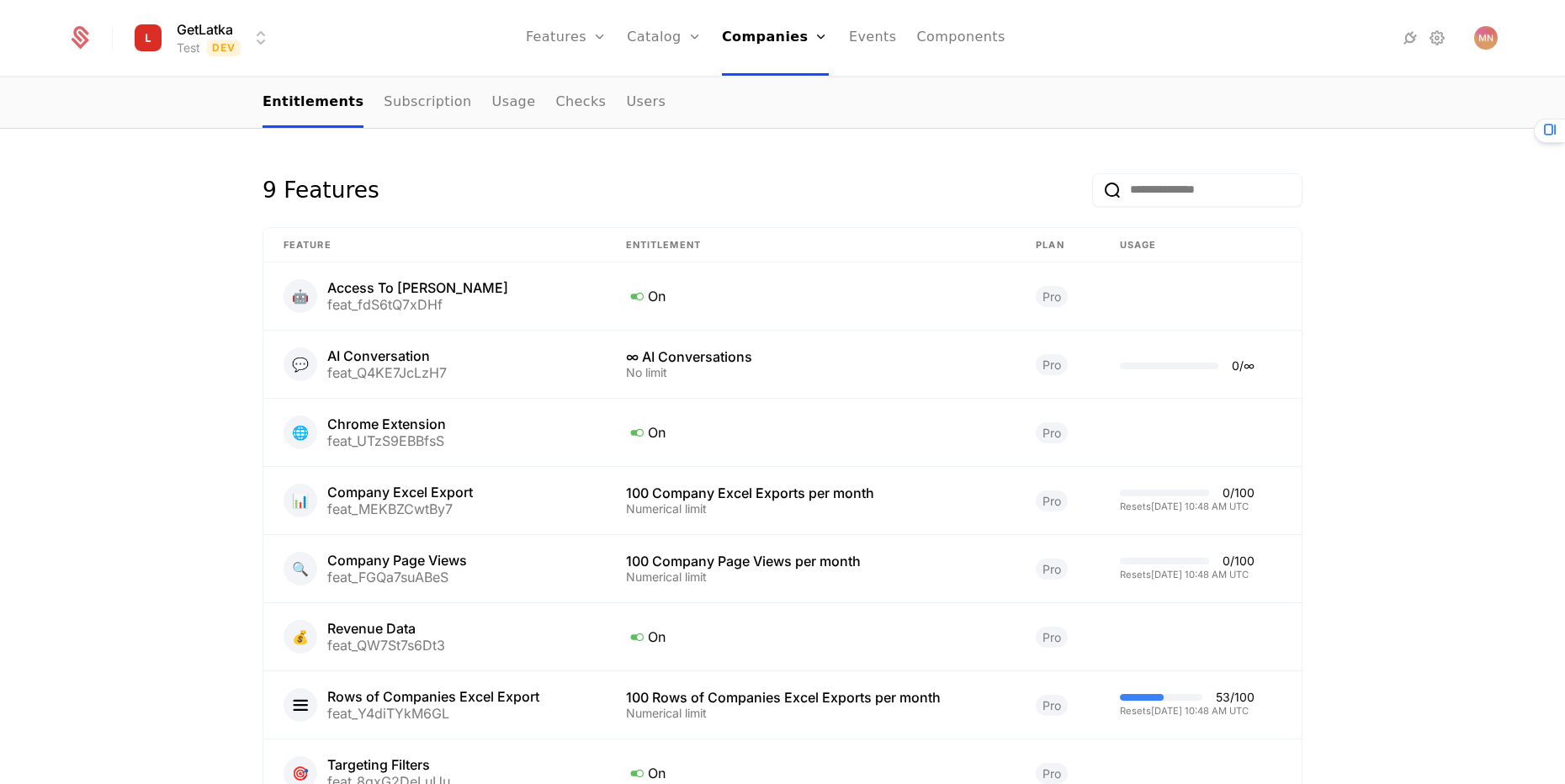
click at [1225, 36] on nav "Features Features Flags Catalog Plans Add Ons Configuration Companies Companies…" at bounding box center [765, 37] width 962 height 75
click at [1247, 14] on div "GetLatka Test Dev Features Features Flags Catalog Plans Add Ons Configuration C…" at bounding box center [782, 37] width 1430 height 75
